Goal: Information Seeking & Learning: Learn about a topic

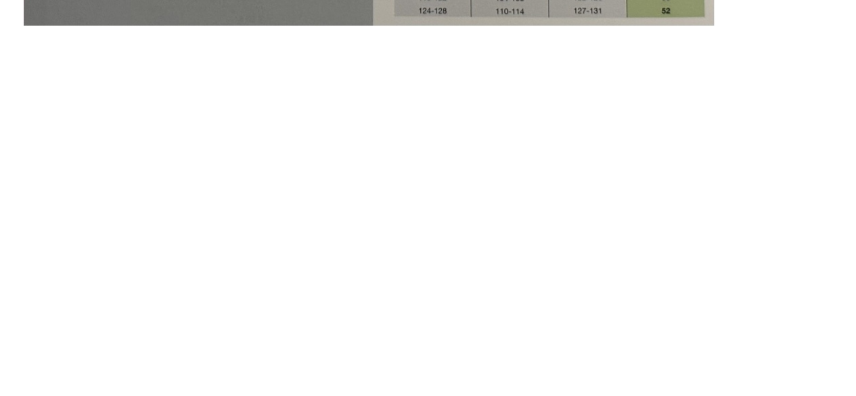
scroll to position [1997, 0]
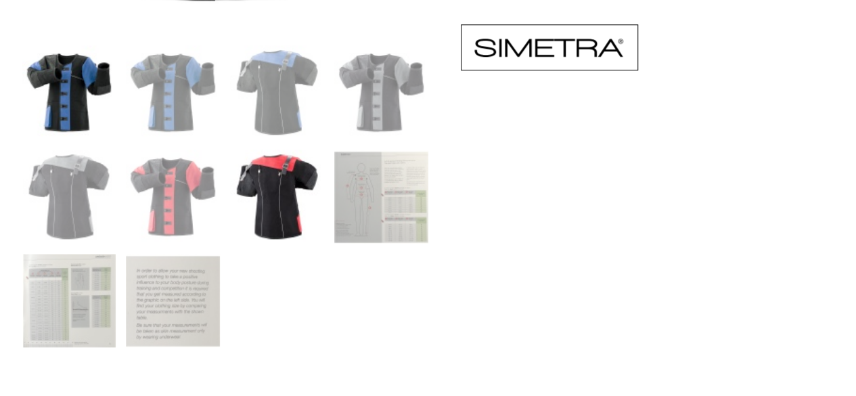
scroll to position [812, 0]
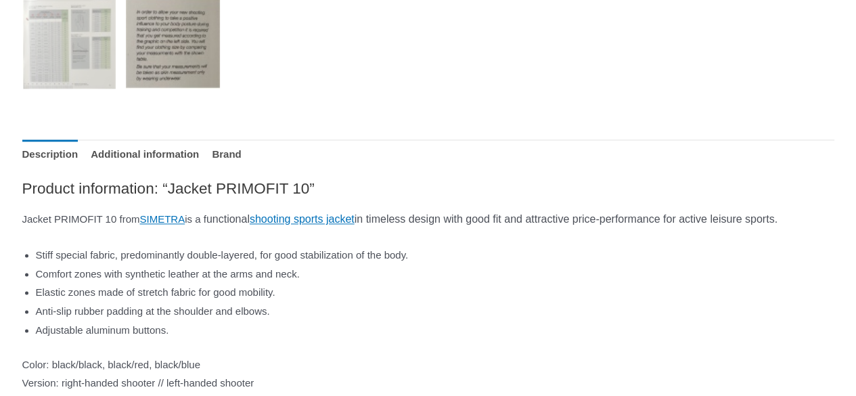
click at [180, 60] on img at bounding box center [173, 42] width 94 height 94
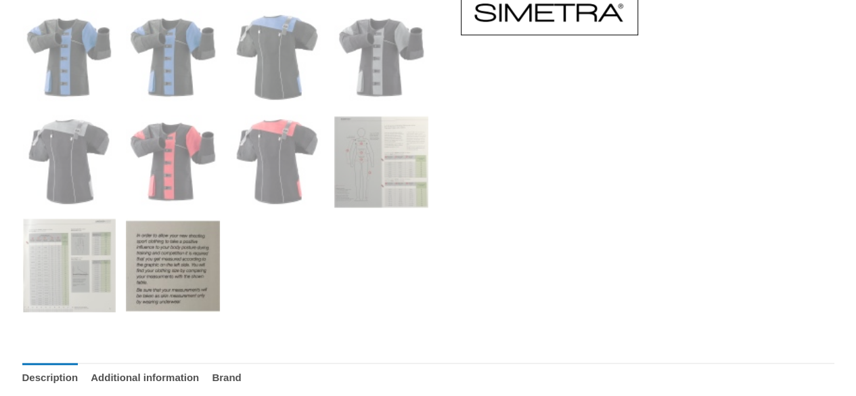
scroll to position [609, 0]
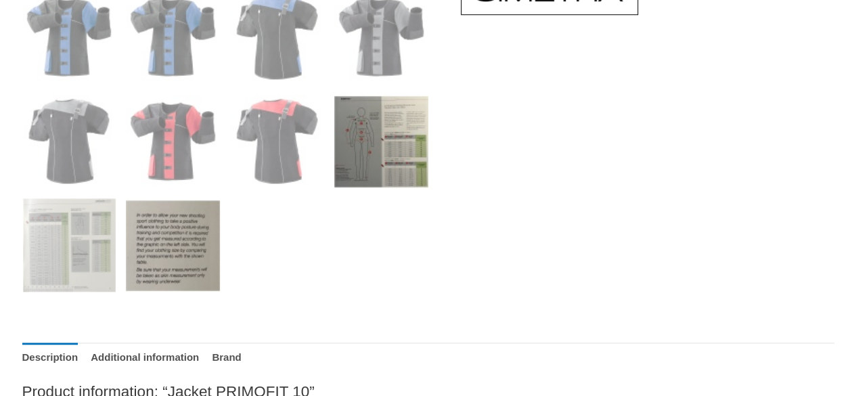
click at [356, 161] on img at bounding box center [381, 141] width 94 height 94
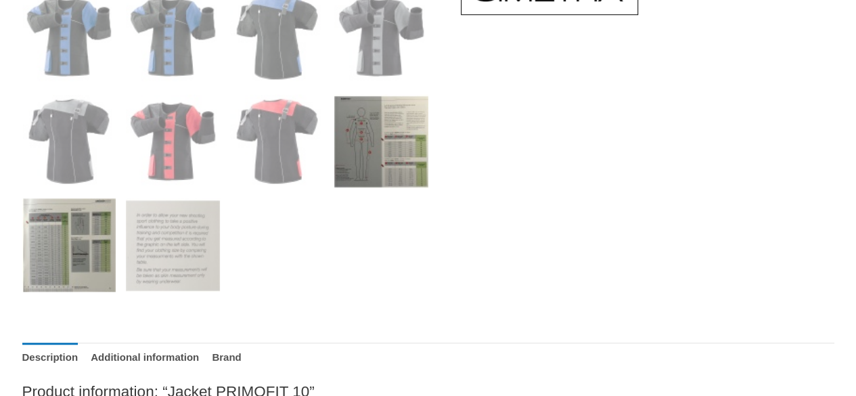
click at [96, 248] on img at bounding box center [69, 245] width 94 height 94
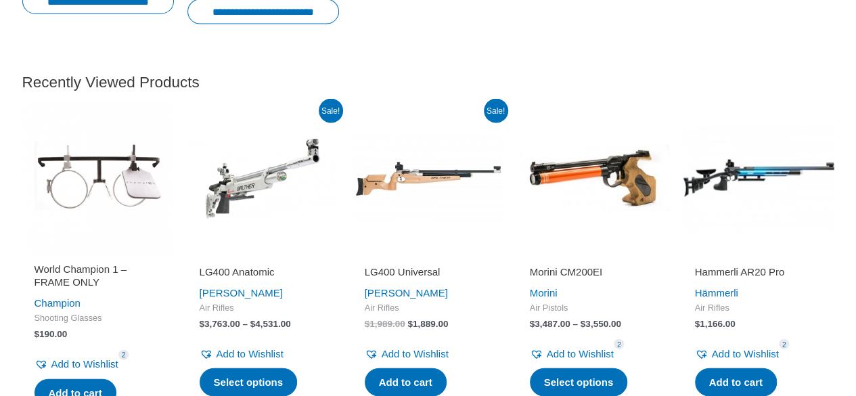
scroll to position [4455, 0]
